Goal: Information Seeking & Learning: Learn about a topic

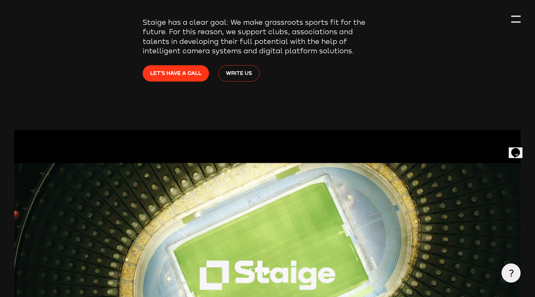
scroll to position [196, 0]
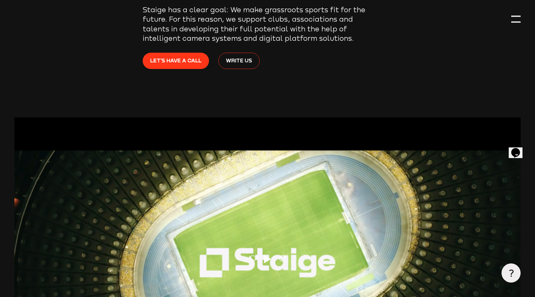
click at [516, 19] on div at bounding box center [517, 19] width 10 height 10
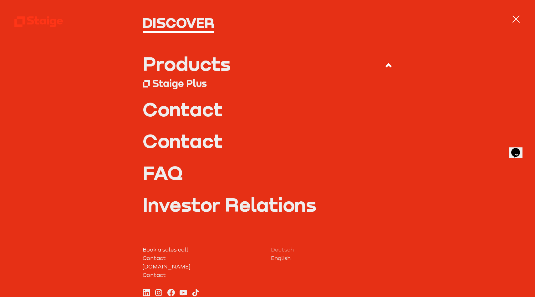
scroll to position [49, 0]
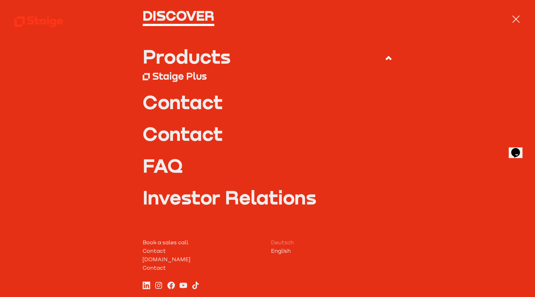
click at [162, 167] on link "FAQ" at bounding box center [268, 165] width 250 height 19
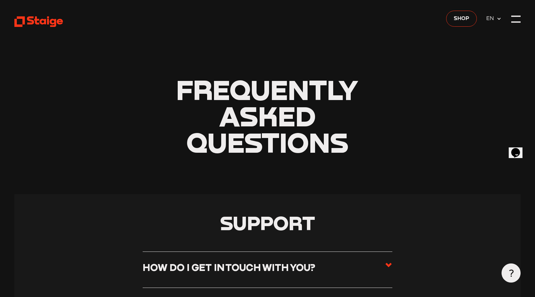
click at [38, 19] on use at bounding box center [38, 21] width 49 height 11
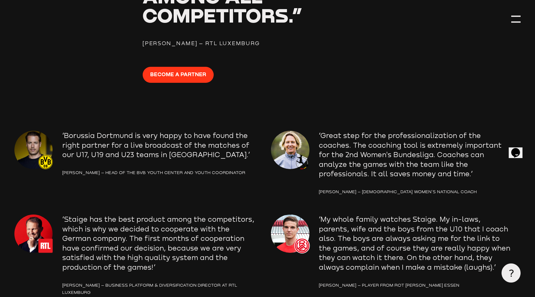
scroll to position [913, 0]
